Goal: Task Accomplishment & Management: Use online tool/utility

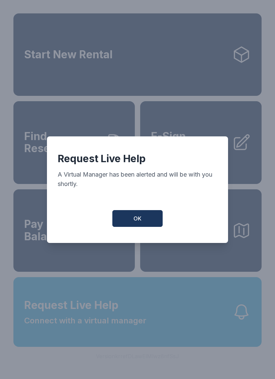
click at [140, 217] on button "OK" at bounding box center [137, 218] width 50 height 17
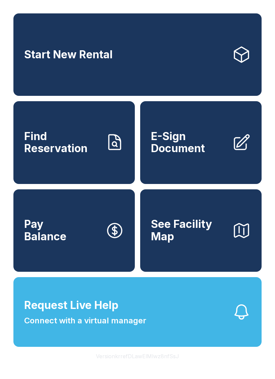
click at [191, 337] on button "Request Live Help Connect with a virtual manager" at bounding box center [137, 312] width 248 height 70
click at [142, 272] on div "Request Live Help A Virtual Manager has been alerted and will be with you short…" at bounding box center [137, 189] width 275 height 379
click at [191, 340] on button "Request Live Help Connect with a virtual manager" at bounding box center [137, 312] width 248 height 70
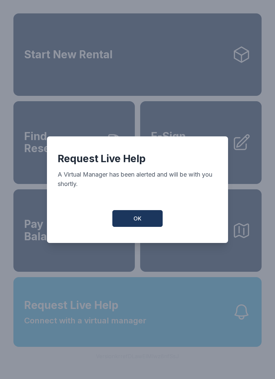
click at [129, 223] on button "OK" at bounding box center [137, 218] width 50 height 17
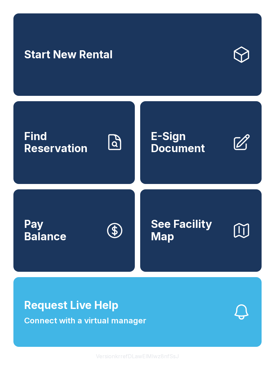
click at [186, 335] on button "Request Live Help Connect with a virtual manager" at bounding box center [137, 312] width 248 height 70
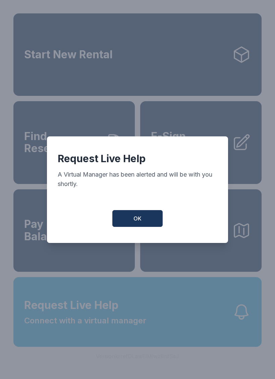
click at [139, 223] on span "OK" at bounding box center [138, 219] width 8 height 8
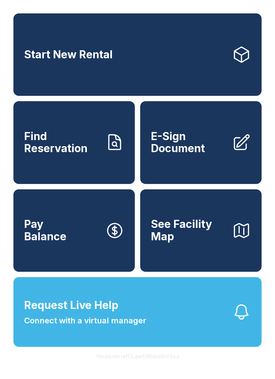
click at [241, 322] on icon "button" at bounding box center [241, 312] width 19 height 19
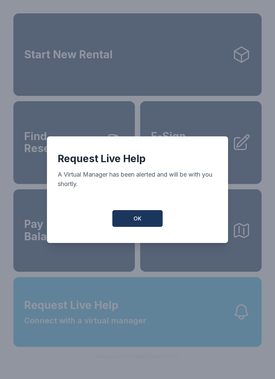
click at [143, 223] on button "OK" at bounding box center [137, 218] width 50 height 17
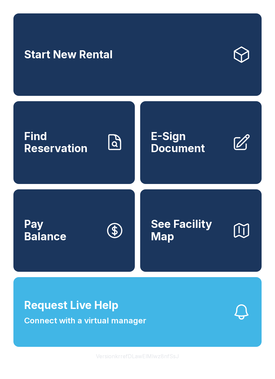
click at [207, 153] on span "E-Sign Document" at bounding box center [189, 143] width 76 height 24
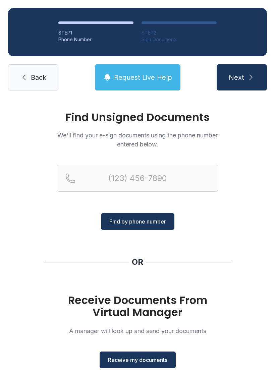
click at [143, 358] on span "Receive my documents" at bounding box center [137, 360] width 59 height 8
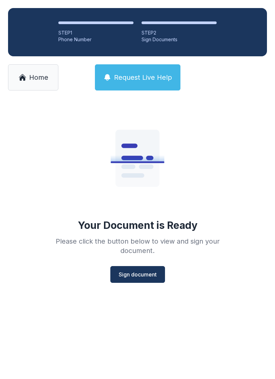
click at [139, 270] on button "Sign document" at bounding box center [137, 274] width 55 height 17
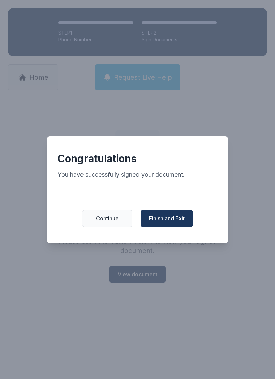
click at [175, 223] on span "Finish and Exit" at bounding box center [167, 219] width 36 height 8
